Goal: Check status: Check status

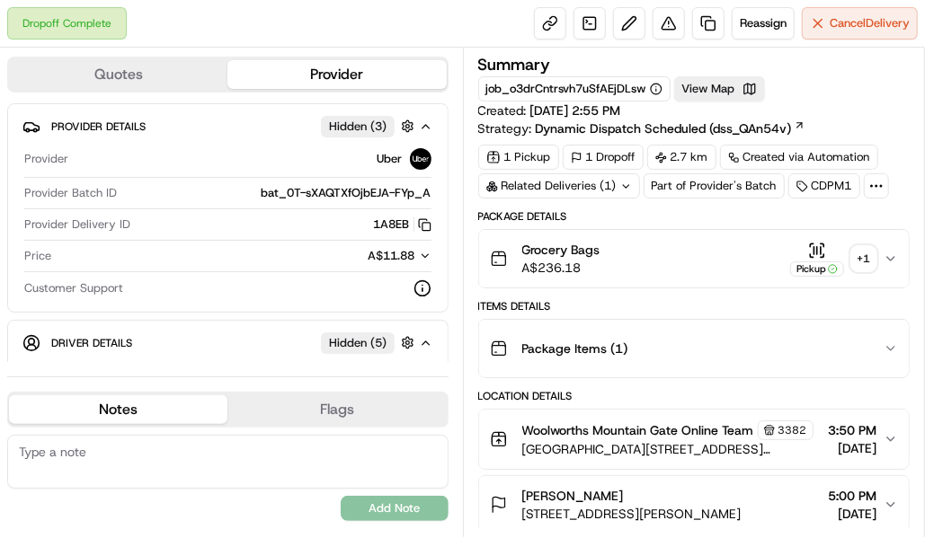
click at [595, 185] on div "Related Deliveries (1)" at bounding box center [559, 185] width 162 height 25
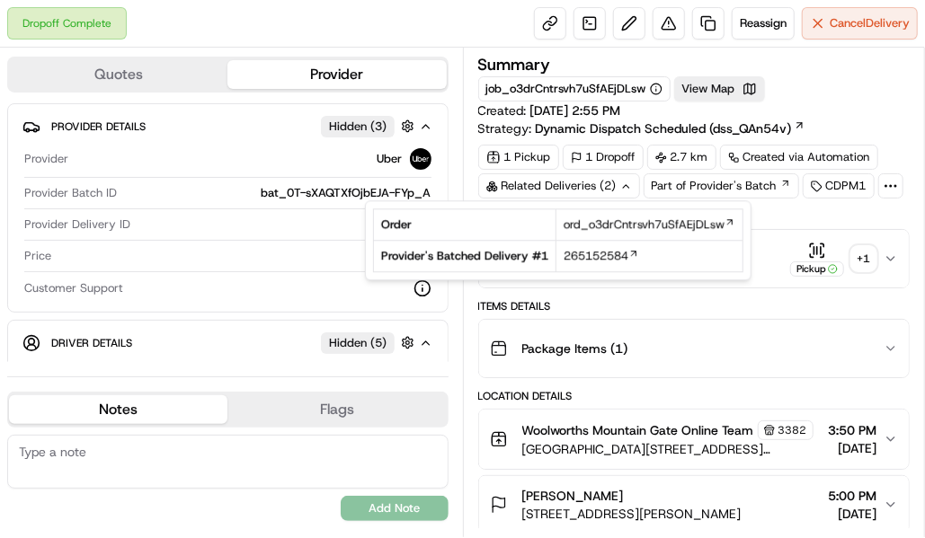
click at [595, 185] on div "Related Deliveries (2)" at bounding box center [559, 185] width 162 height 25
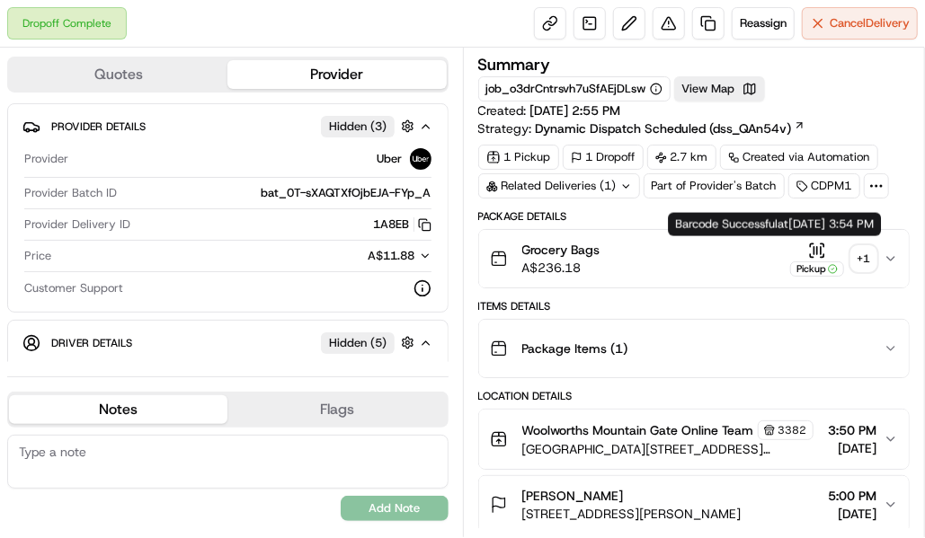
click at [815, 250] on icon "button" at bounding box center [817, 251] width 18 height 18
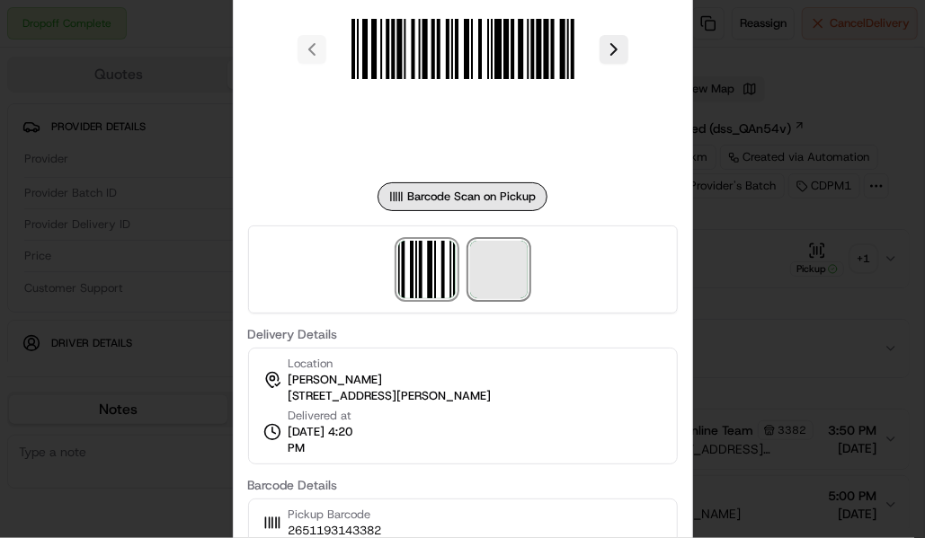
click at [498, 257] on span at bounding box center [499, 270] width 58 height 58
click at [753, 359] on div at bounding box center [462, 269] width 925 height 538
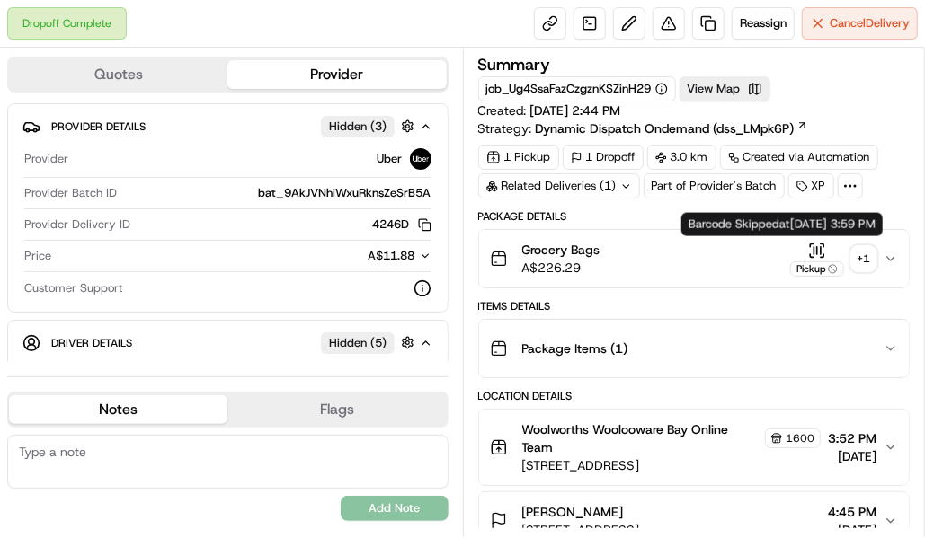
click at [820, 251] on icon "button" at bounding box center [817, 251] width 18 height 18
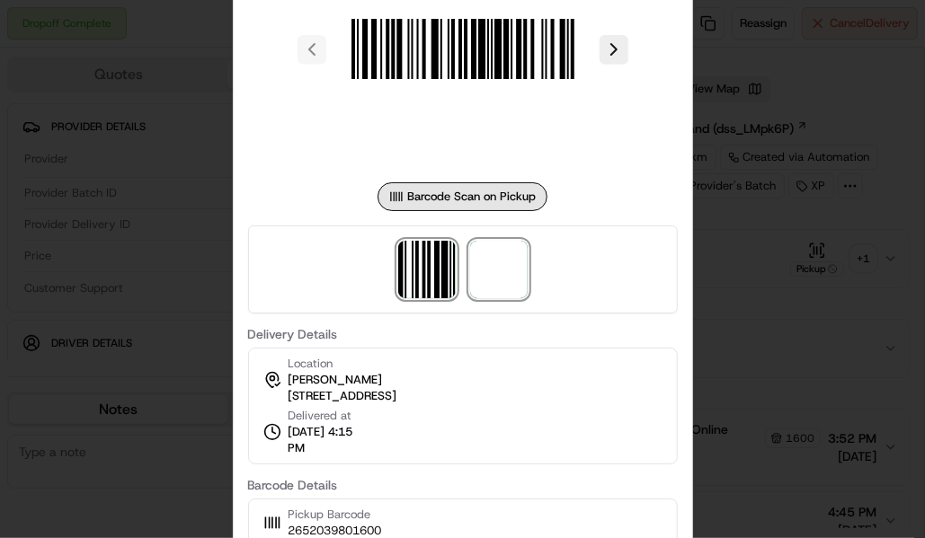
click at [502, 267] on span at bounding box center [499, 270] width 58 height 58
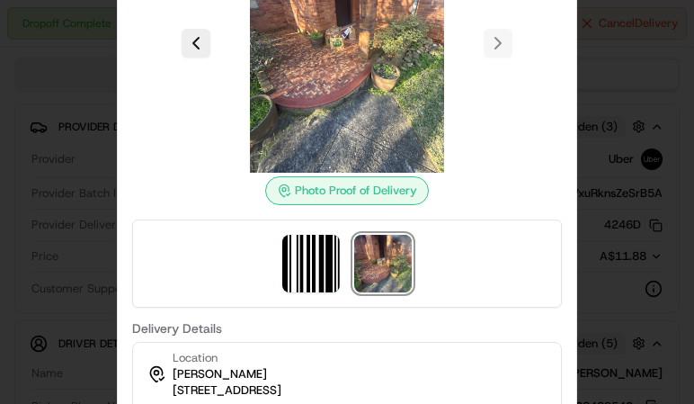
click at [617, 166] on div at bounding box center [347, 202] width 694 height 404
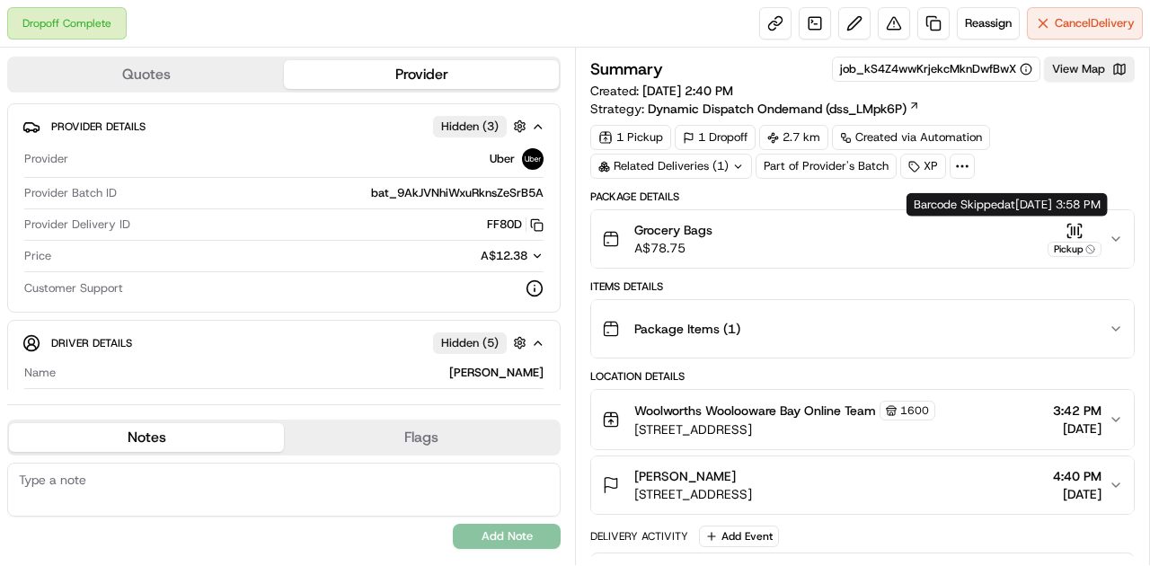
click at [693, 226] on icon "button" at bounding box center [1075, 229] width 0 height 7
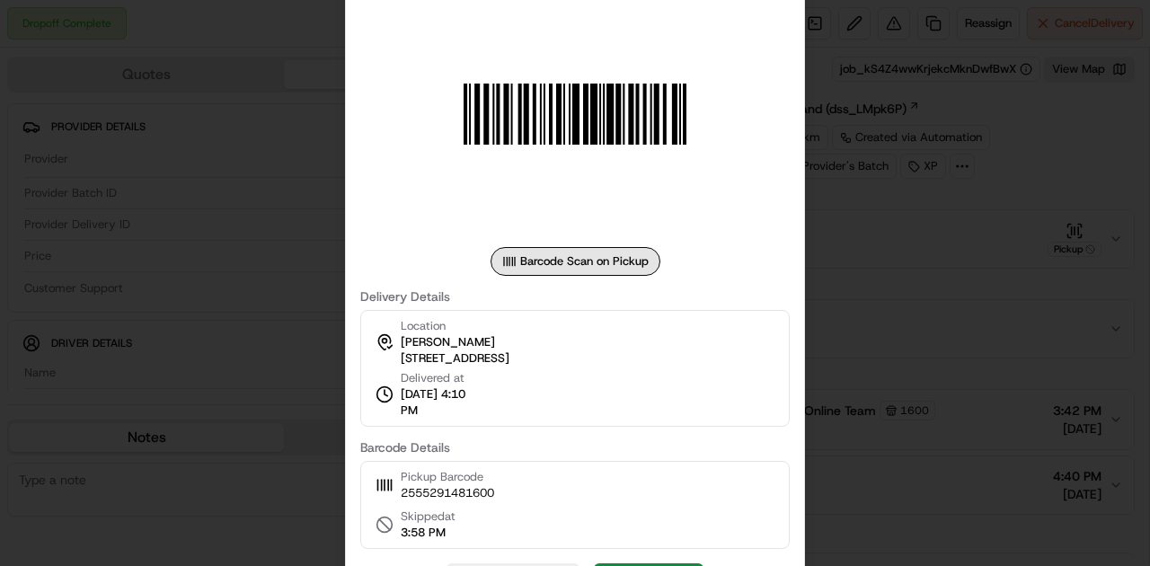
click at [693, 264] on div at bounding box center [575, 283] width 1150 height 566
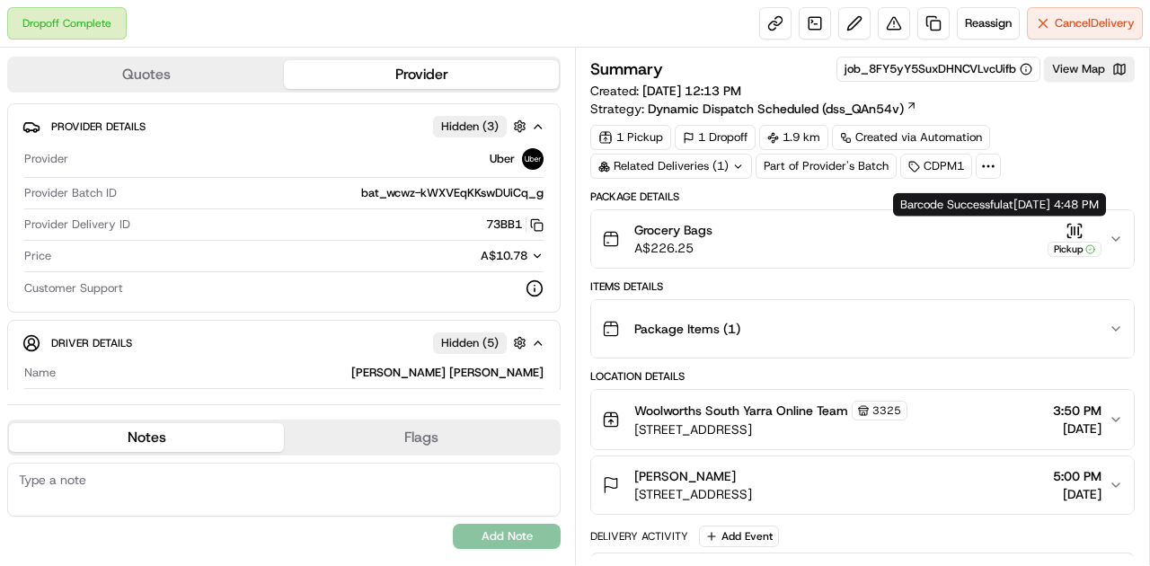
click at [1078, 226] on icon "button" at bounding box center [1075, 231] width 18 height 18
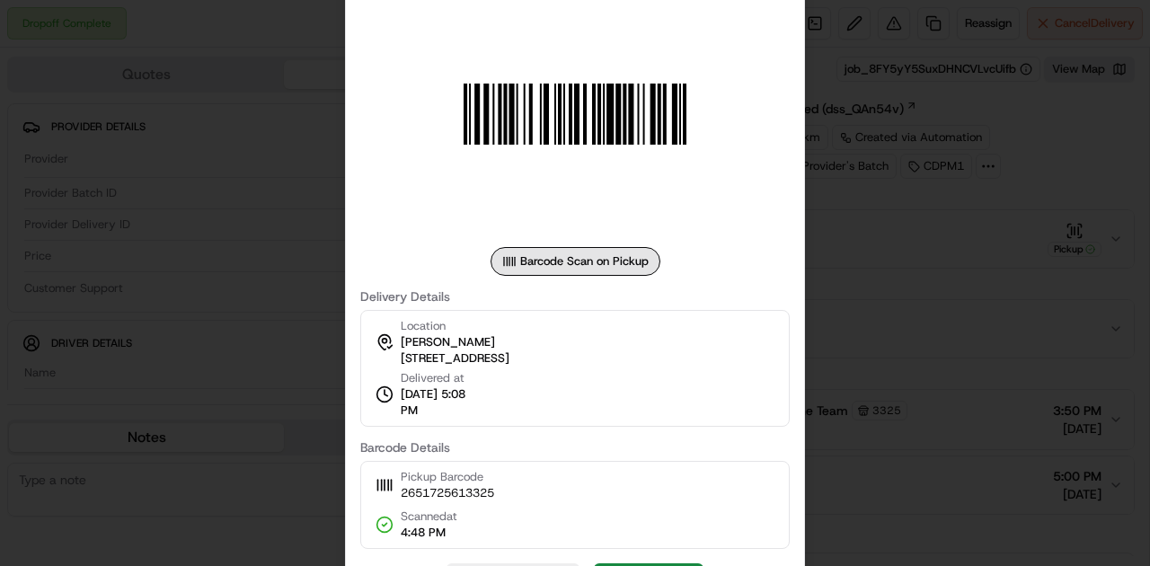
click at [1016, 218] on div at bounding box center [575, 283] width 1150 height 566
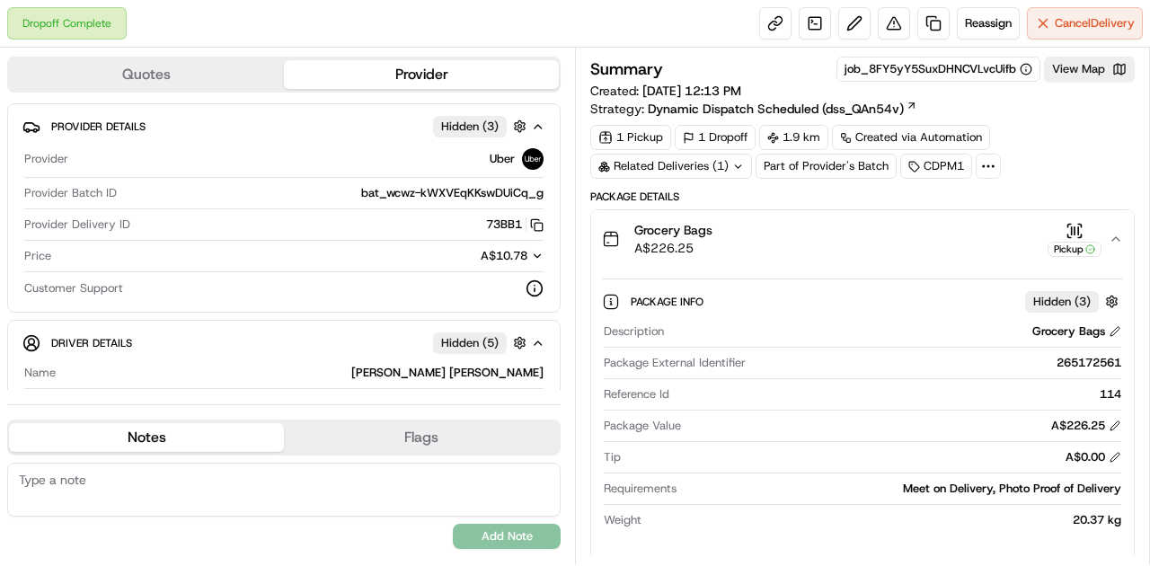
click at [697, 155] on div "Related Deliveries (1)" at bounding box center [672, 166] width 162 height 25
click at [695, 158] on div "Related Deliveries" at bounding box center [671, 166] width 160 height 25
